Goal: Information Seeking & Learning: Learn about a topic

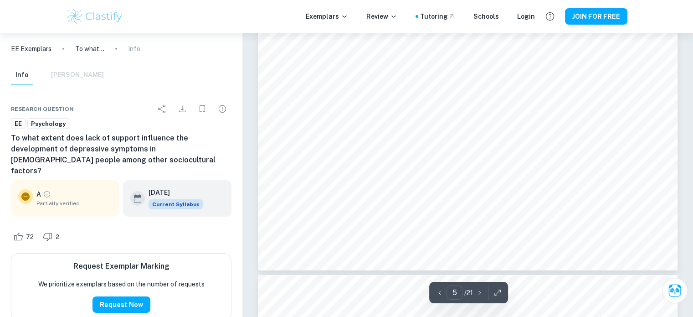
scroll to position [2894, 0]
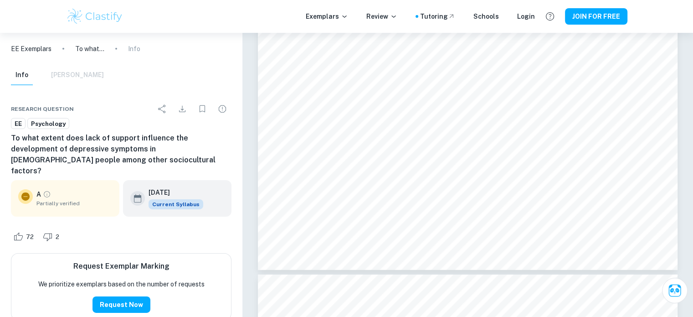
click at [76, 21] on img at bounding box center [95, 16] width 58 height 18
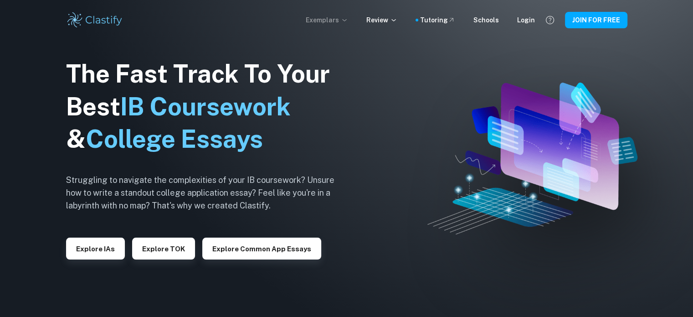
click at [346, 21] on p "Exemplars" at bounding box center [327, 20] width 42 height 10
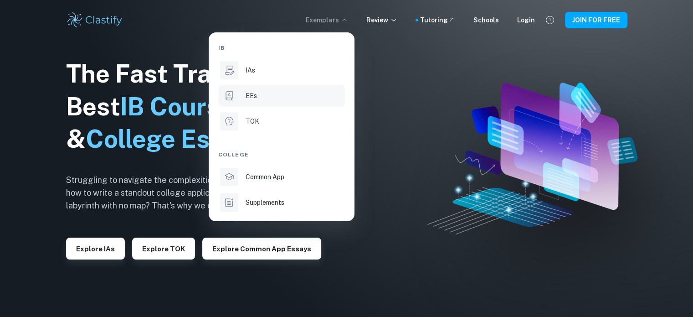
click at [231, 98] on icon at bounding box center [229, 96] width 12 height 12
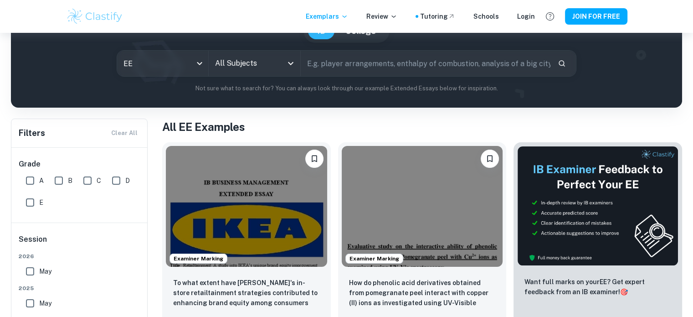
scroll to position [86, 0]
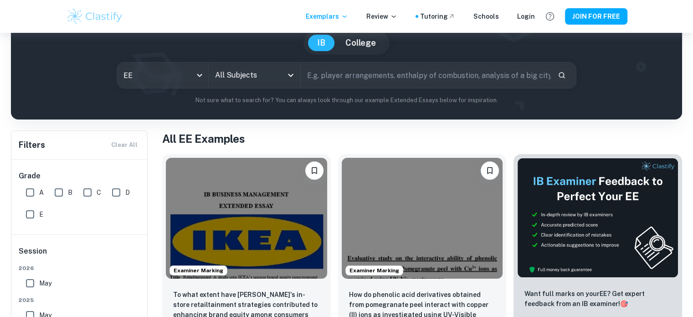
click at [268, 71] on input "All Subjects" at bounding box center [247, 75] width 69 height 17
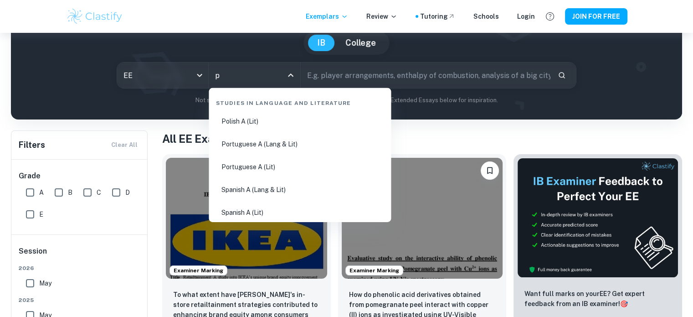
type input "ps"
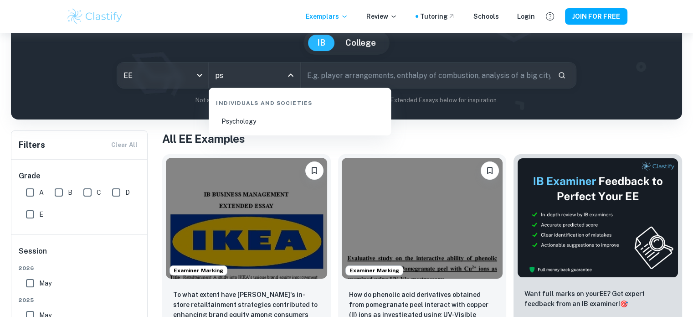
click at [268, 123] on li "Psychology" at bounding box center [299, 121] width 175 height 21
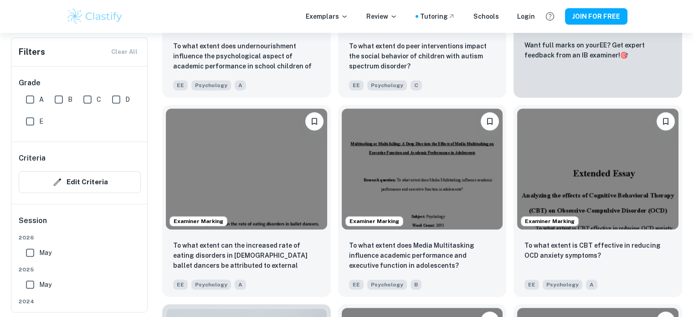
scroll to position [426, 0]
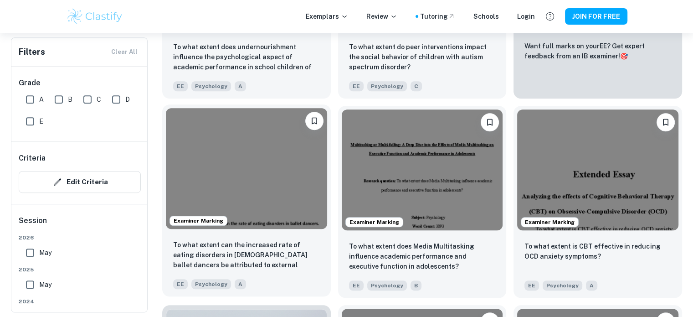
click at [259, 189] on img at bounding box center [246, 168] width 161 height 121
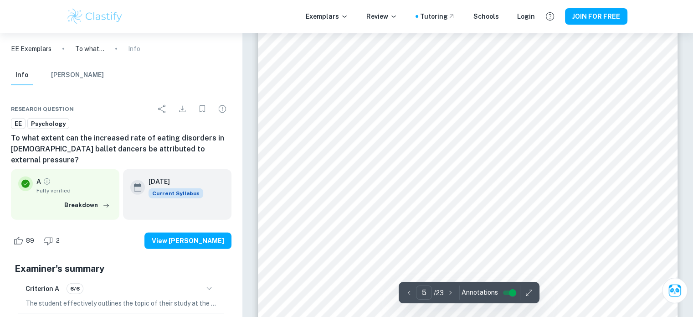
scroll to position [2627, 0]
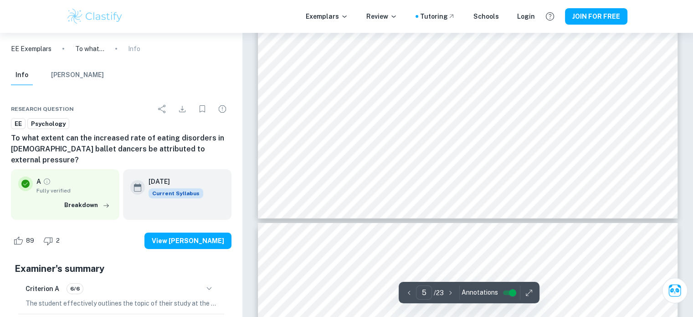
type input "6"
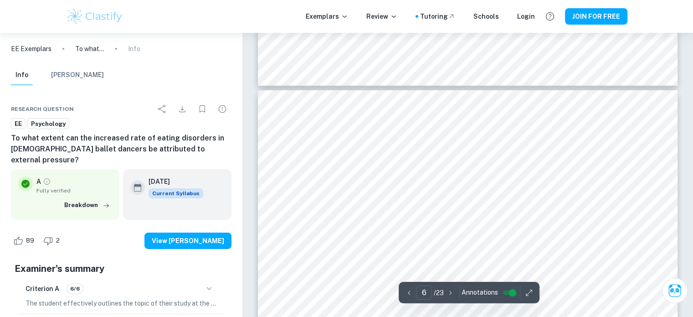
scroll to position [3078, 0]
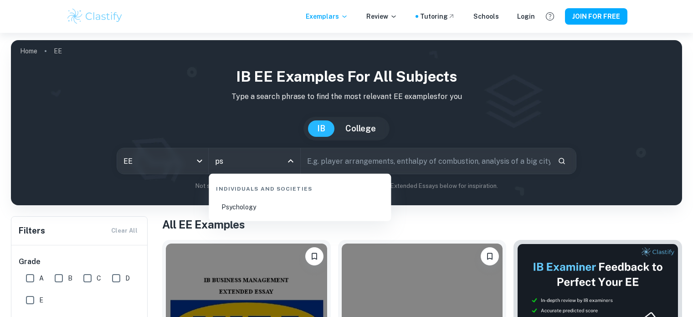
scroll to position [60, 0]
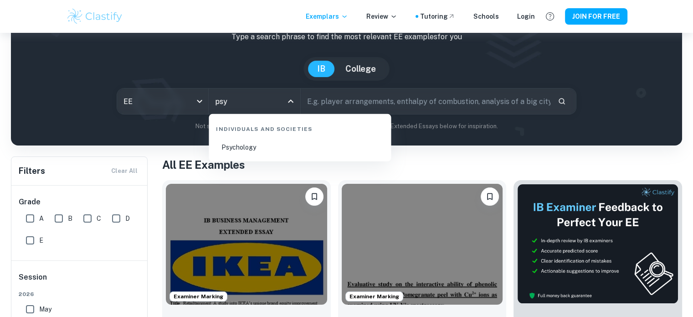
click at [254, 145] on li "Psychology" at bounding box center [299, 147] width 175 height 21
type input "Psychology"
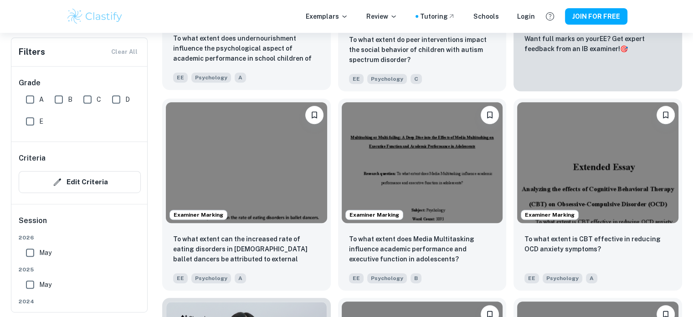
scroll to position [433, 0]
click at [271, 177] on img at bounding box center [246, 161] width 161 height 121
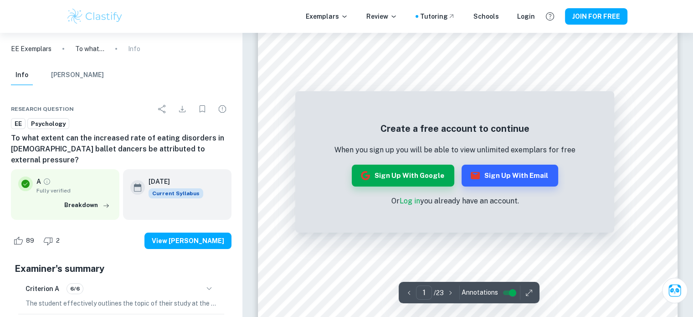
scroll to position [141, 0]
click at [493, 169] on button "Sign up with Email" at bounding box center [510, 176] width 97 height 22
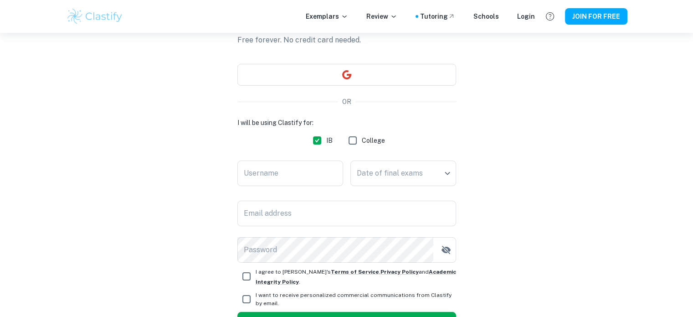
scroll to position [61, 0]
click at [304, 180] on input "Username" at bounding box center [290, 174] width 106 height 26
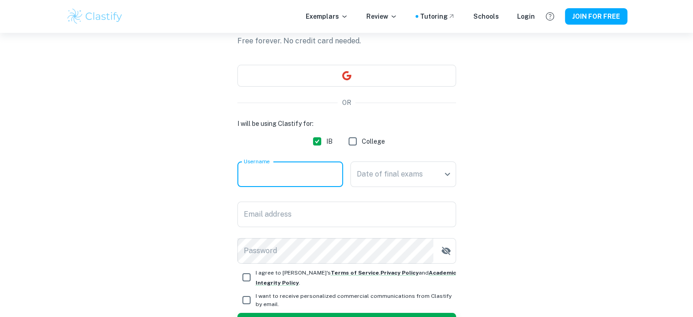
scroll to position [0, 0]
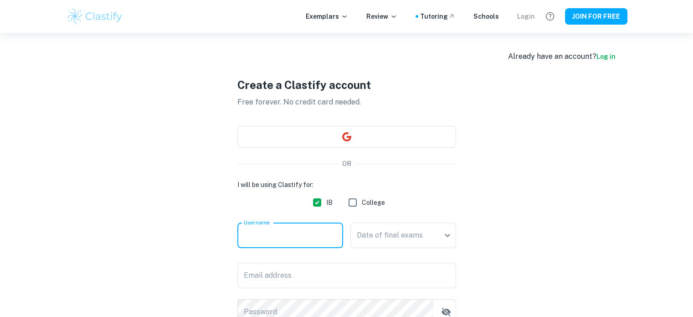
click at [527, 21] on div "Login" at bounding box center [526, 16] width 18 height 10
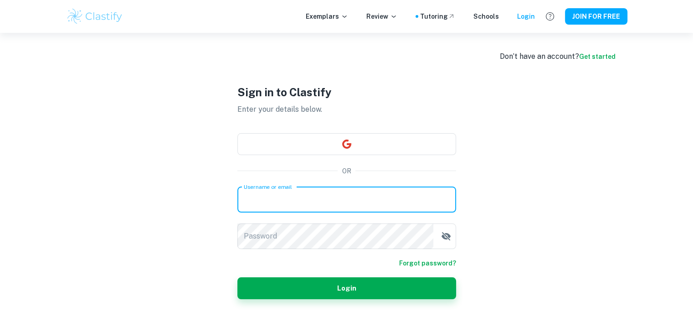
click at [367, 200] on input "Username or email" at bounding box center [346, 200] width 219 height 26
type input "[EMAIL_ADDRESS][DOMAIN_NAME]"
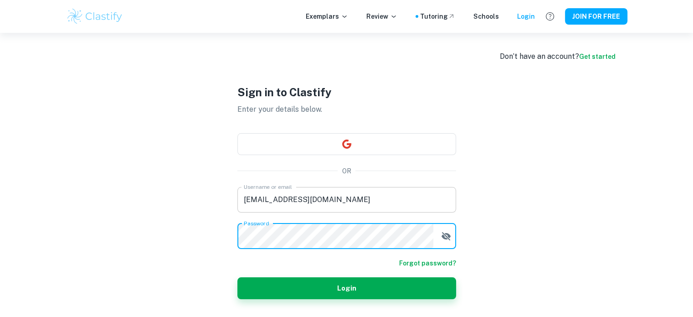
click at [237, 277] on button "Login" at bounding box center [346, 288] width 219 height 22
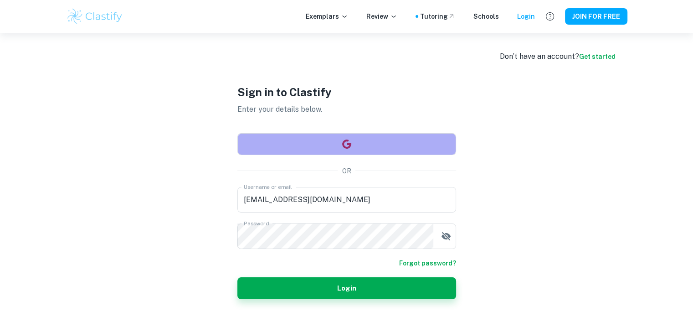
click at [321, 140] on button "button" at bounding box center [346, 144] width 219 height 22
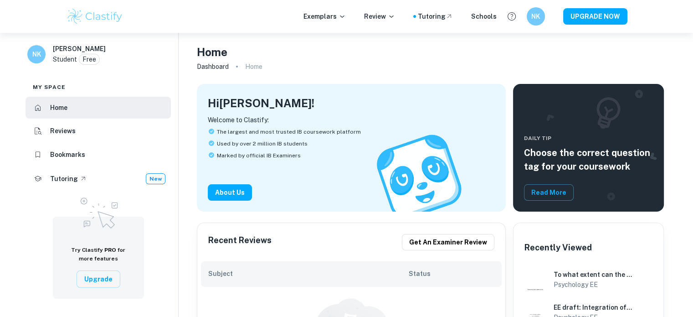
click at [336, 20] on p "Exemplars" at bounding box center [325, 16] width 42 height 10
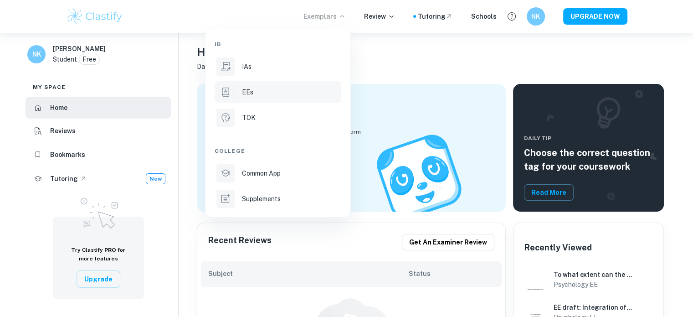
click at [246, 93] on p "EEs" at bounding box center [247, 92] width 11 height 10
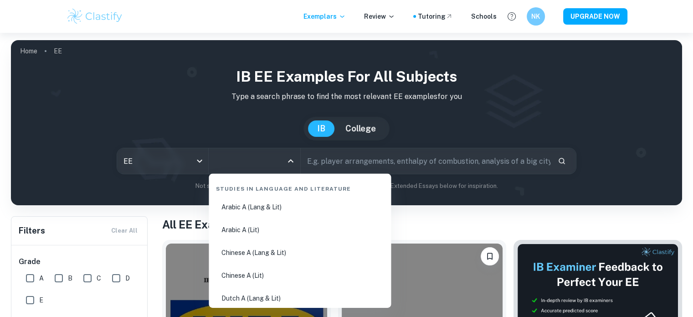
click at [268, 162] on input "All Subjects" at bounding box center [247, 160] width 69 height 17
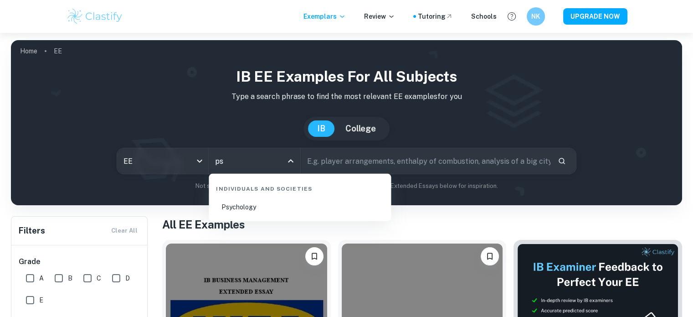
click at [270, 208] on li "Psychology" at bounding box center [299, 206] width 175 height 21
type input "Psychology"
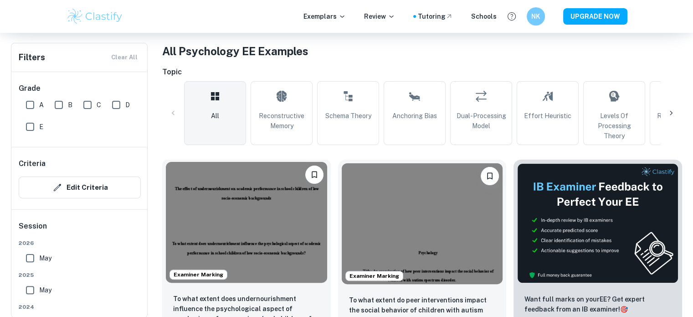
scroll to position [410, 0]
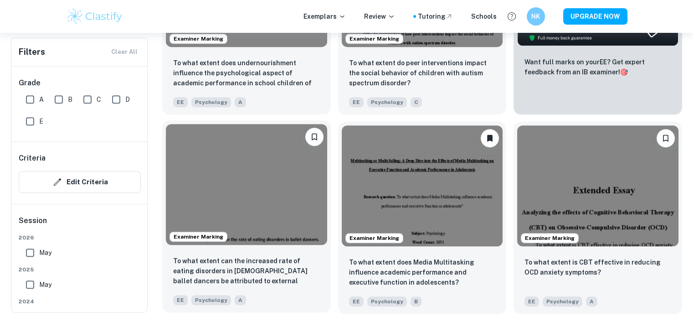
click at [259, 222] on img at bounding box center [246, 184] width 161 height 121
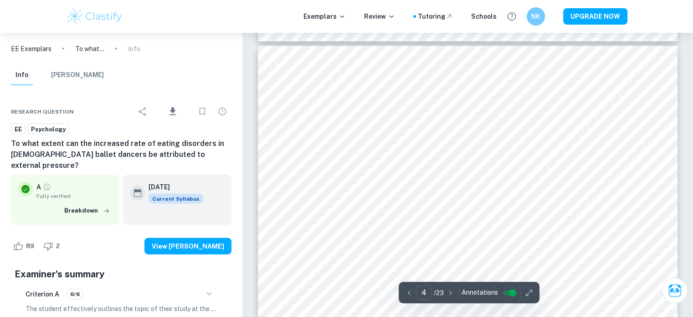
scroll to position [1918, 0]
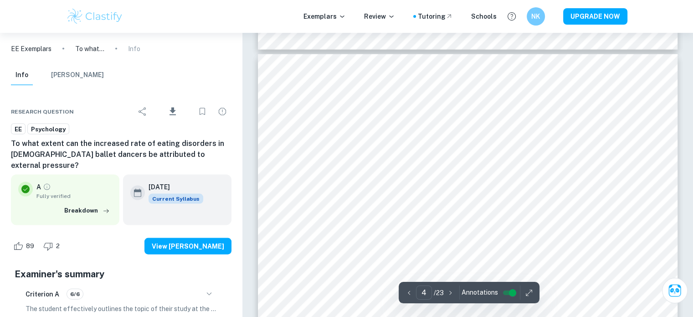
type input "3"
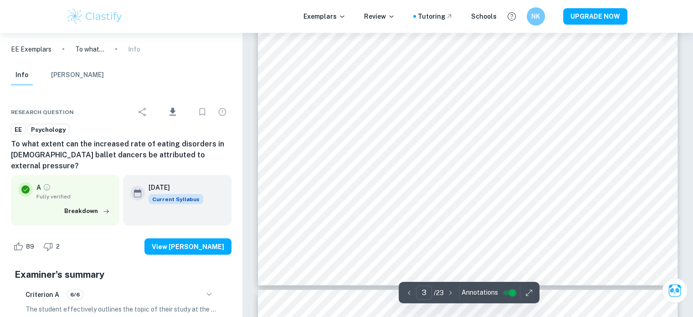
scroll to position [1661, 0]
